Goal: Transaction & Acquisition: Purchase product/service

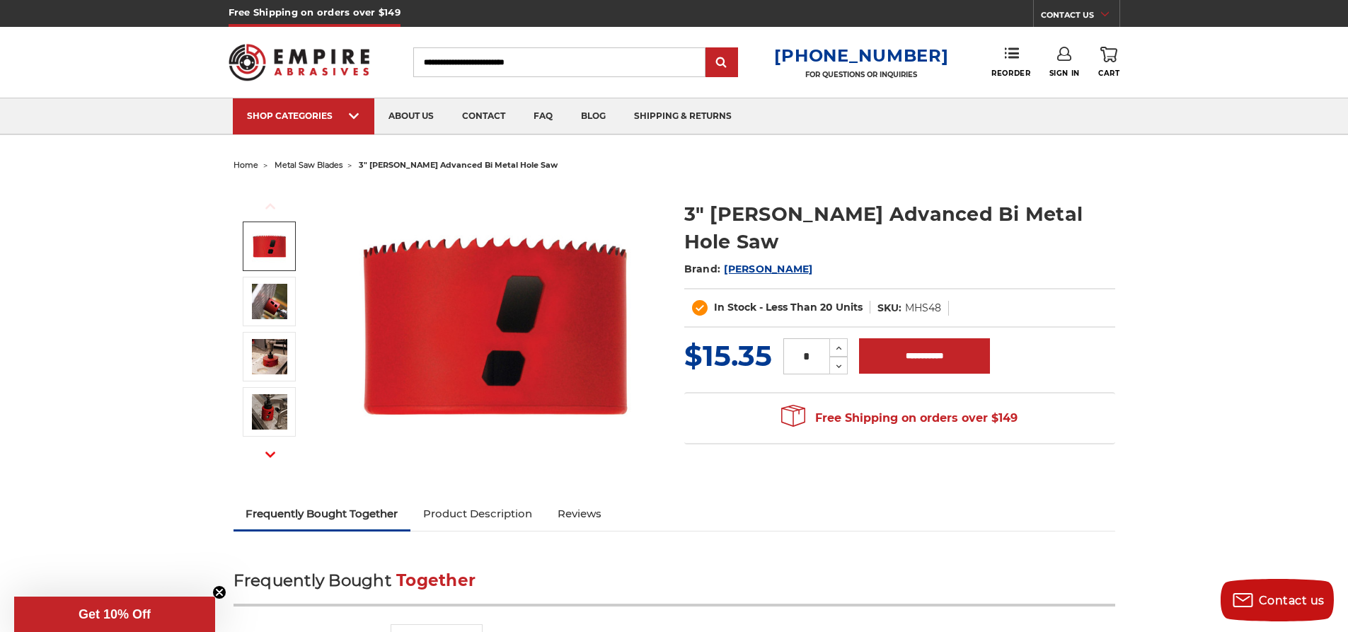
click at [282, 246] on img at bounding box center [269, 245] width 35 height 35
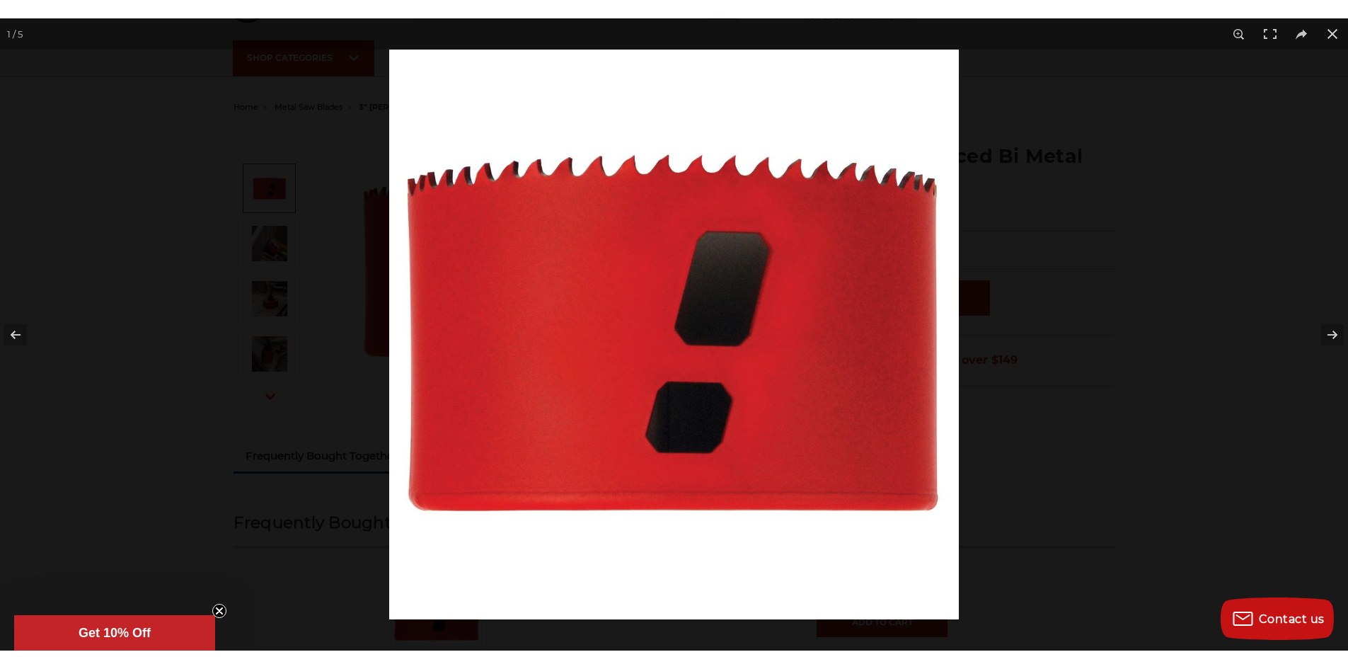
scroll to position [71, 0]
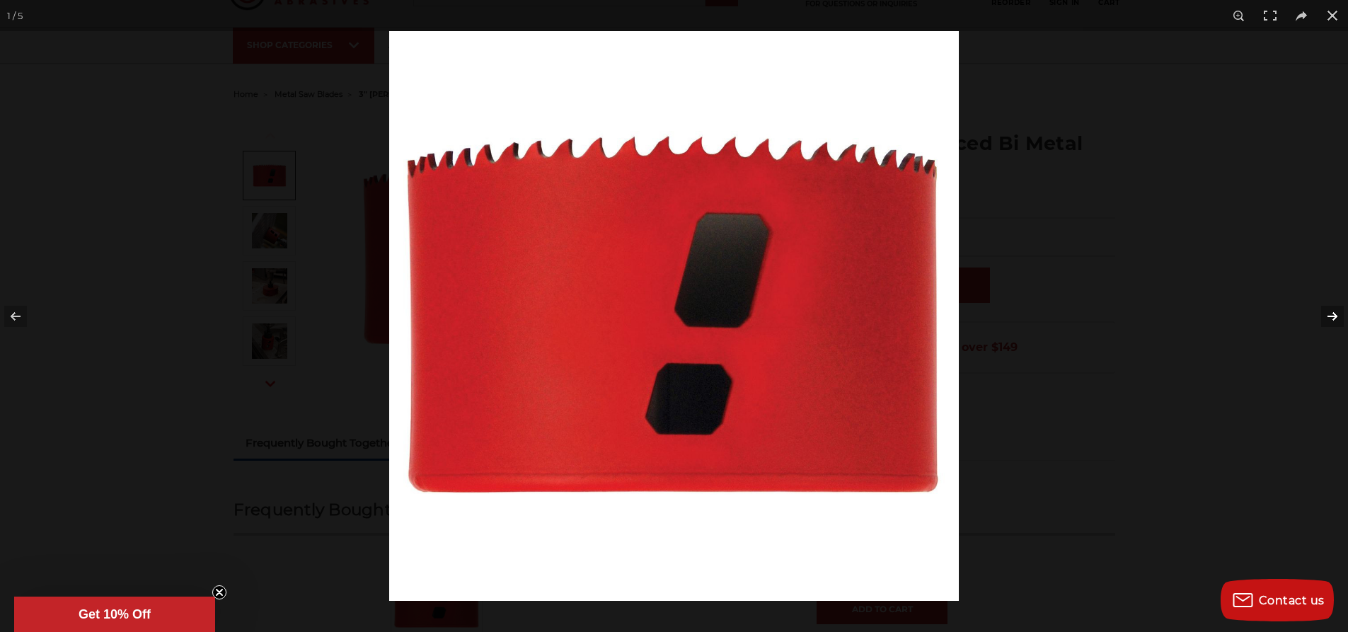
click at [1333, 313] on button at bounding box center [1323, 316] width 50 height 71
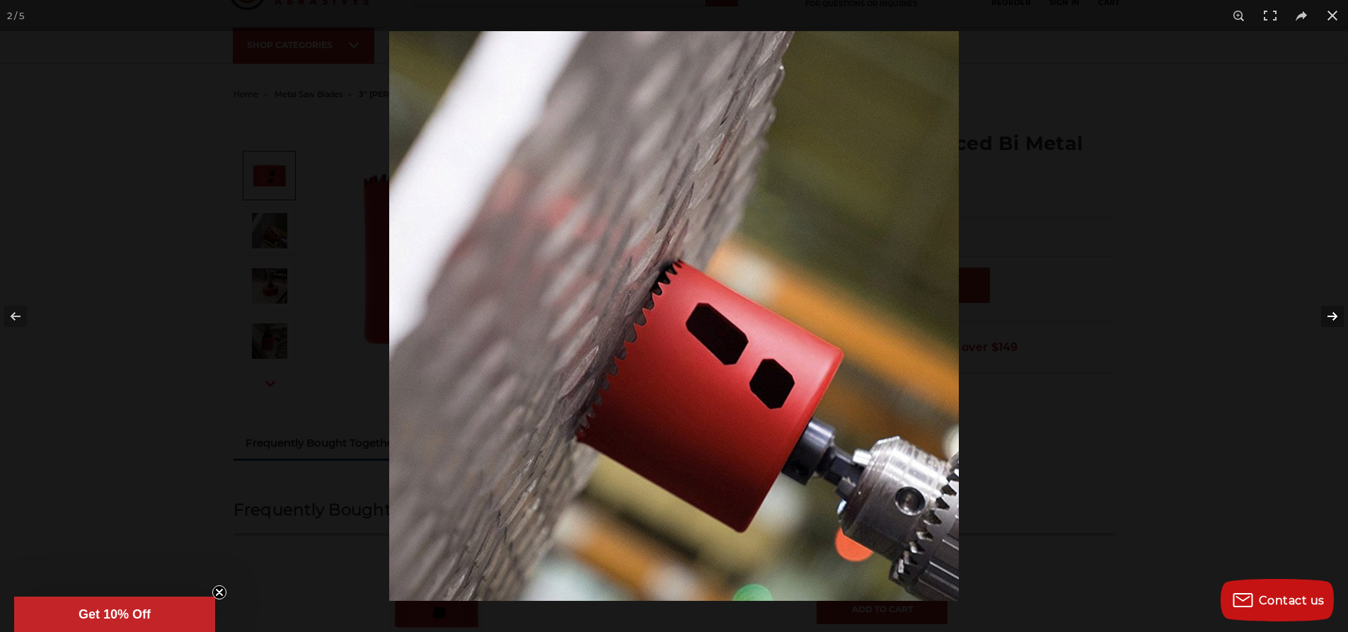
click at [1333, 313] on button at bounding box center [1323, 316] width 50 height 71
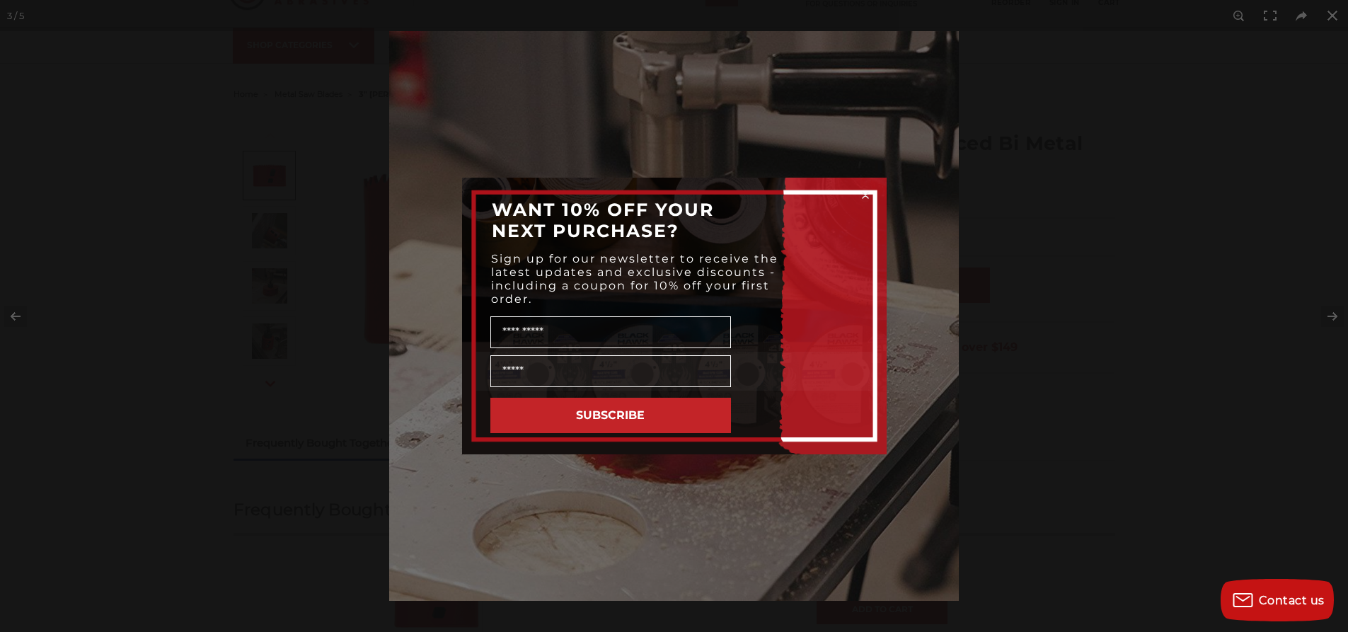
click at [1331, 11] on div "Close dialog WANT 10% OFF YOUR NEXT PURCHASE? Sign up for our newsletter to rec…" at bounding box center [674, 316] width 1348 height 632
